Goal: Transaction & Acquisition: Book appointment/travel/reservation

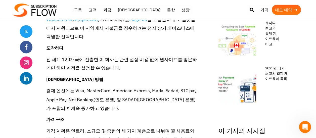
scroll to position [403, 0]
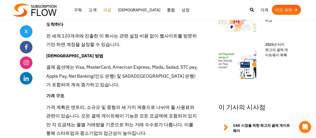
click at [107, 9] on link "과금" at bounding box center [107, 10] width 15 height 10
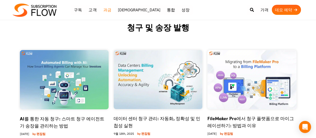
scroll to position [50, 0]
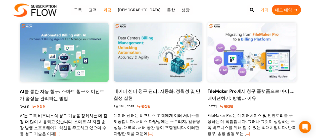
click at [267, 10] on link "가격" at bounding box center [264, 10] width 15 height 10
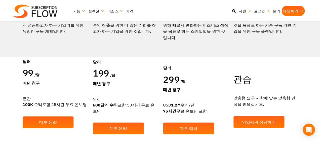
scroll to position [126, 0]
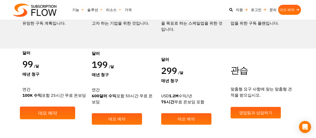
click at [40, 112] on span "데모 예약" at bounding box center [47, 113] width 19 height 5
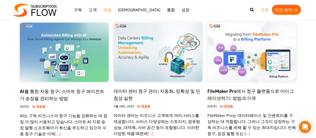
click at [268, 9] on link "가격" at bounding box center [264, 10] width 15 height 10
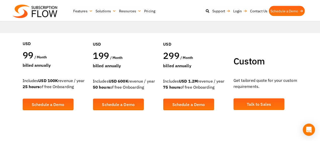
scroll to position [151, 0]
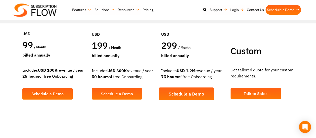
click at [198, 92] on span "Schedule a Demo" at bounding box center [186, 94] width 35 height 5
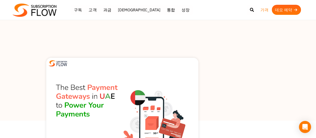
click at [266, 10] on link "가격" at bounding box center [264, 10] width 15 height 10
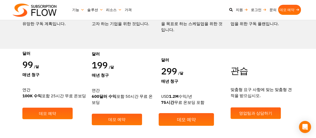
click at [194, 117] on span "데모 예약" at bounding box center [186, 119] width 19 height 5
